Goal: Transaction & Acquisition: Subscribe to service/newsletter

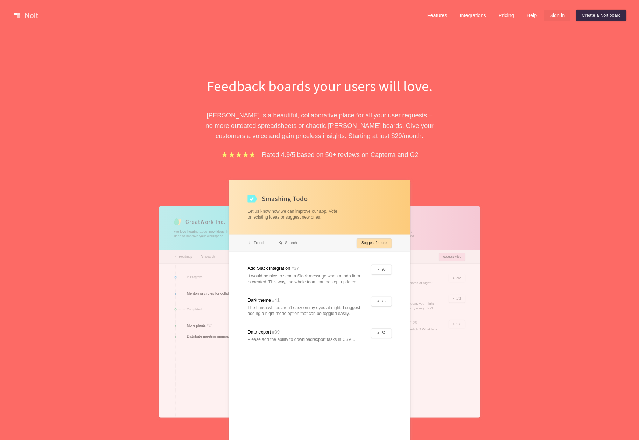
click at [556, 14] on link "Sign in" at bounding box center [557, 15] width 27 height 11
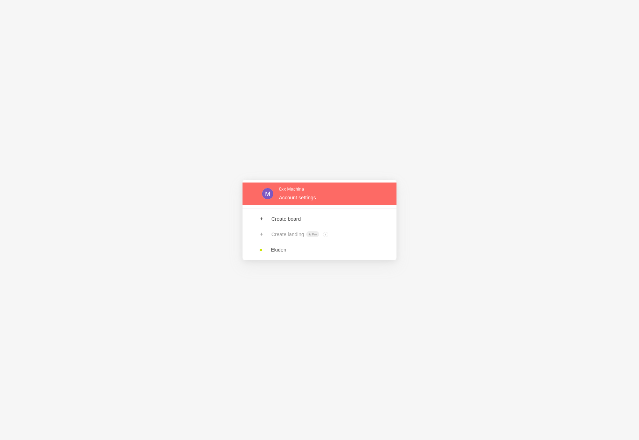
click at [318, 194] on link at bounding box center [320, 193] width 154 height 23
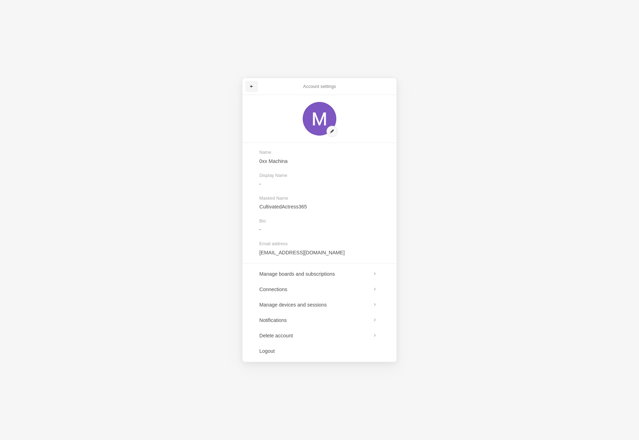
click at [247, 89] on link at bounding box center [251, 86] width 13 height 11
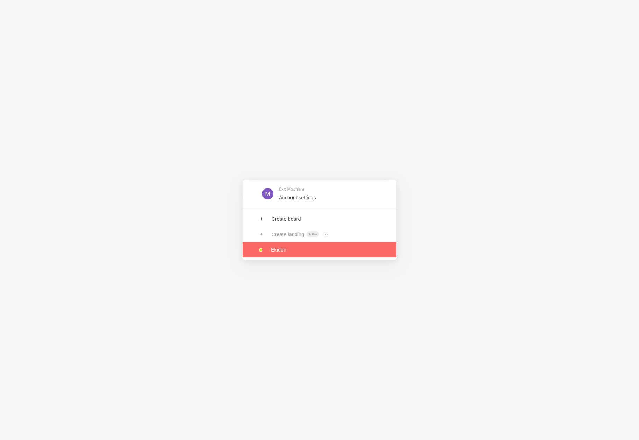
click at [280, 251] on link at bounding box center [320, 249] width 154 height 15
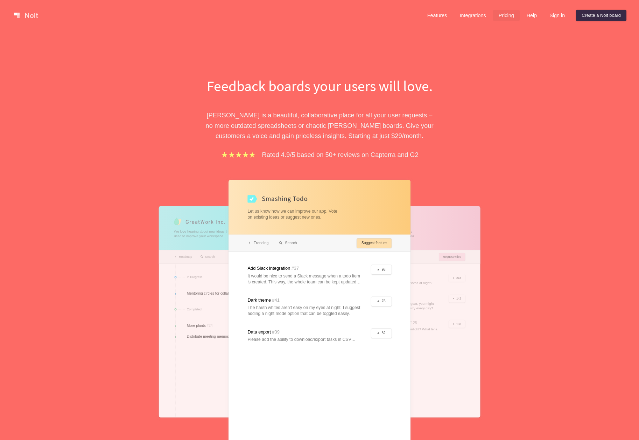
click at [498, 17] on link "Pricing" at bounding box center [506, 15] width 27 height 11
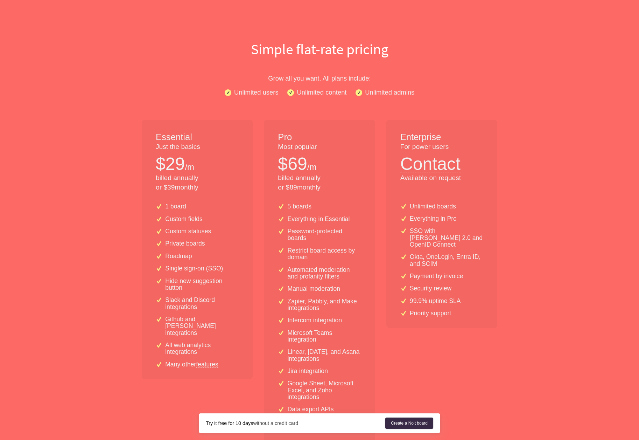
scroll to position [39, 0]
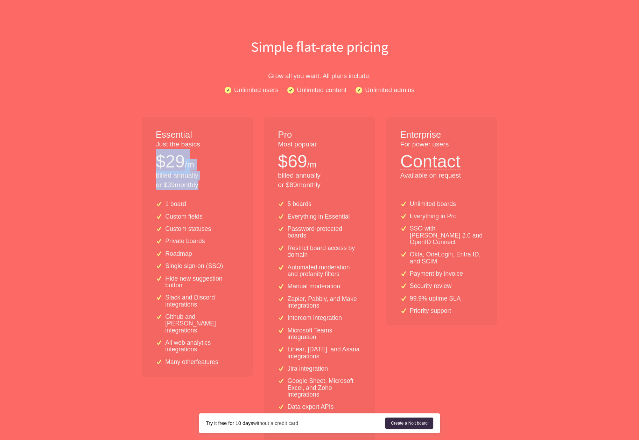
drag, startPoint x: 159, startPoint y: 157, endPoint x: 197, endPoint y: 187, distance: 48.5
click at [197, 187] on div "Essential Just the basics $ 29 /m billed annually or $ 39 monthly" at bounding box center [197, 156] width 111 height 78
click at [165, 188] on p "billed annually or $ 39 monthly" at bounding box center [197, 180] width 83 height 19
drag, startPoint x: 165, startPoint y: 188, endPoint x: 215, endPoint y: 187, distance: 50.1
click at [215, 187] on p "billed annually or $ 39 monthly" at bounding box center [197, 180] width 83 height 19
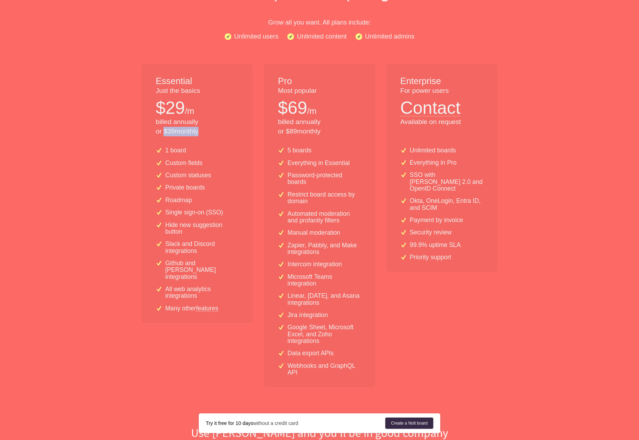
scroll to position [0, 0]
